Goal: Complete application form

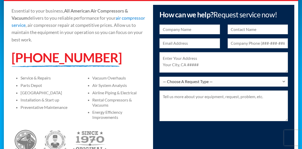
scroll to position [77, 0]
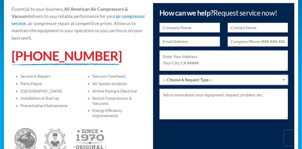
click at [282, 79] on select "— Choose A Request Type — I Have A Question Service & Repair Parts & Accessorie…" at bounding box center [223, 80] width 128 height 10
select select "Parts & Accessories"
click at [159, 75] on select "— Choose A Request Type — I Have A Question Service & Repair Parts & Accessorie…" at bounding box center [223, 80] width 128 height 10
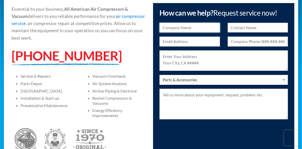
click at [197, 28] on input "text" at bounding box center [189, 28] width 60 height 10
type input "[PERSON_NAME][GEOGRAPHIC_DATA]"
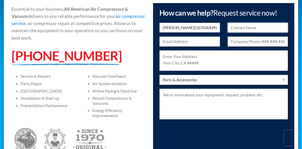
click at [253, 28] on input "text" at bounding box center [257, 28] width 60 height 10
type input "[PERSON_NAME]"
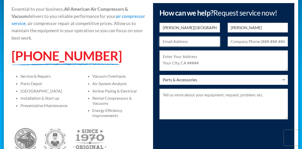
click at [193, 41] on input "text" at bounding box center [189, 42] width 60 height 10
type input "[PERSON_NAME][EMAIL_ADDRESS][PERSON_NAME][DOMAIN_NAME]"
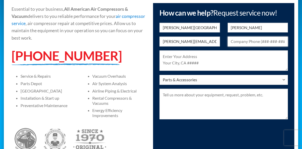
click at [267, 40] on input "text" at bounding box center [257, 42] width 60 height 10
type input "[PHONE_NUMBER]"
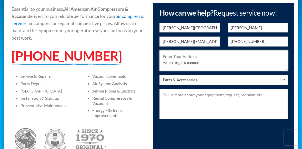
click at [236, 62] on textarea at bounding box center [223, 60] width 128 height 20
type textarea "[STREET_ADDRESS][PERSON_NAME]"
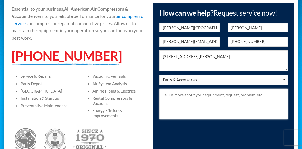
click at [216, 103] on textarea at bounding box center [223, 104] width 128 height 31
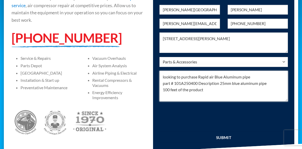
scroll to position [102, 0]
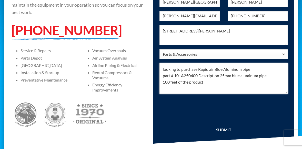
type textarea "looking to purchase Rapid air Blue Aluminum pipe part # 101A250400 Description …"
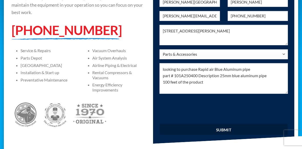
click at [229, 129] on input "submit" at bounding box center [223, 129] width 128 height 11
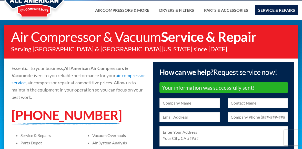
scroll to position [26, 0]
